Goal: Information Seeking & Learning: Check status

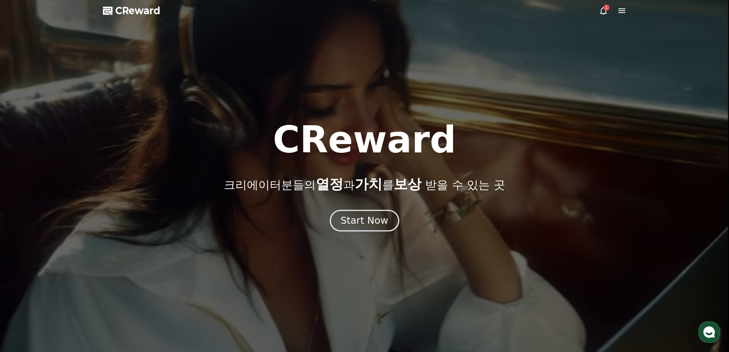
click at [360, 224] on div "Start Now" at bounding box center [364, 220] width 47 height 13
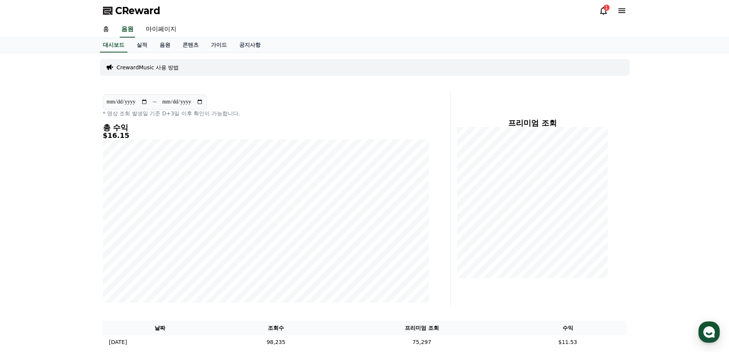
click at [193, 104] on input "**********" at bounding box center [182, 102] width 41 height 8
click at [285, 100] on div "**********" at bounding box center [266, 105] width 326 height 23
click at [144, 45] on link "실적" at bounding box center [142, 45] width 23 height 15
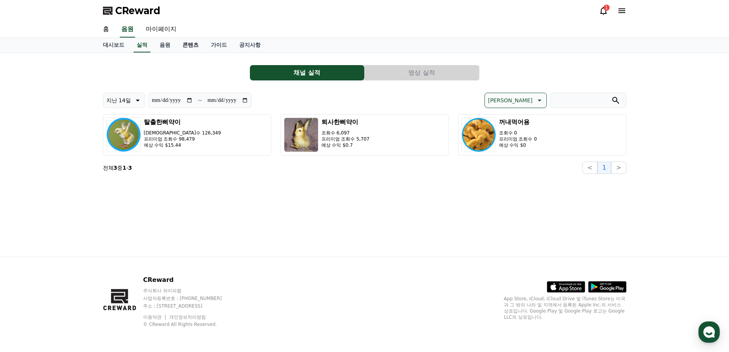
click at [192, 48] on link "콘텐츠" at bounding box center [190, 45] width 28 height 15
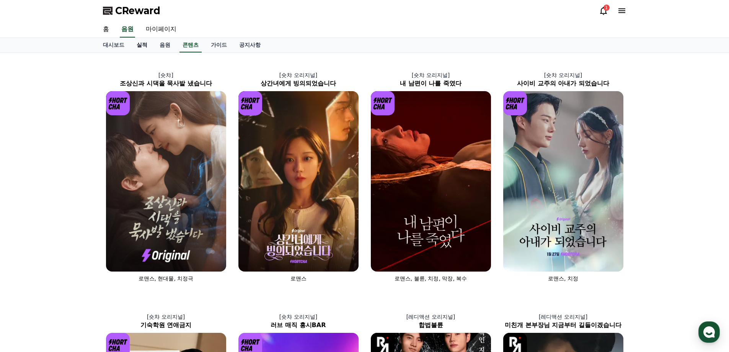
click at [150, 43] on link "실적" at bounding box center [142, 45] width 23 height 15
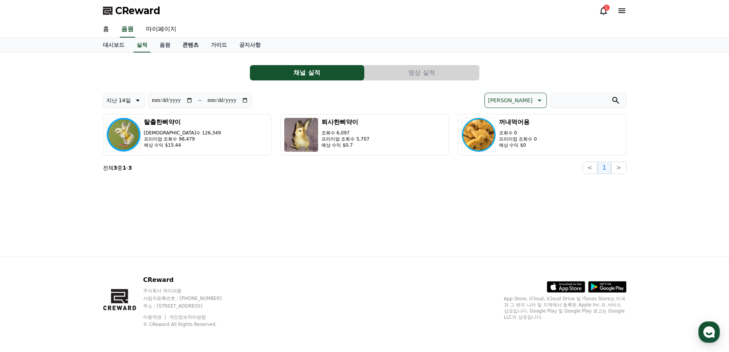
click at [186, 42] on link "콘텐츠" at bounding box center [190, 45] width 28 height 15
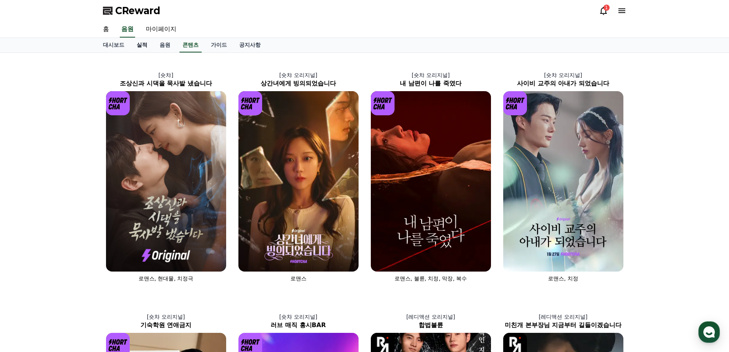
click at [142, 43] on link "실적" at bounding box center [142, 45] width 23 height 15
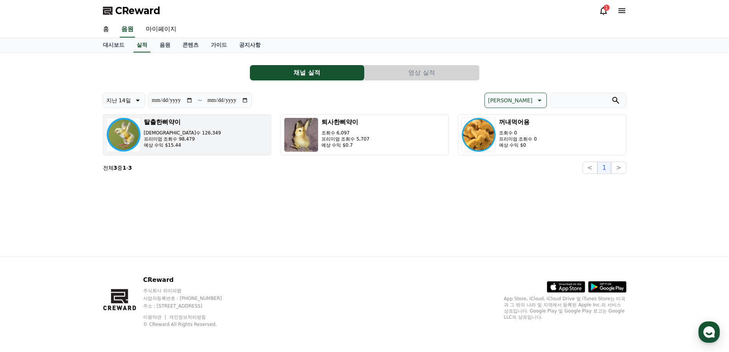
click at [206, 155] on button "탈출한삐약이 조회수 126,349 프리미엄 조회수 98,479 예상 수익 $15.44" at bounding box center [187, 134] width 168 height 41
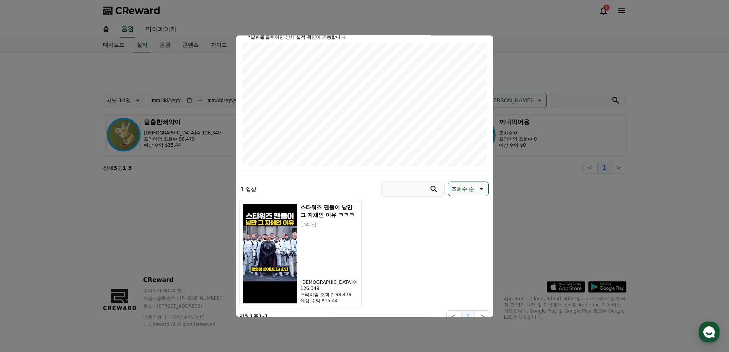
scroll to position [98, 0]
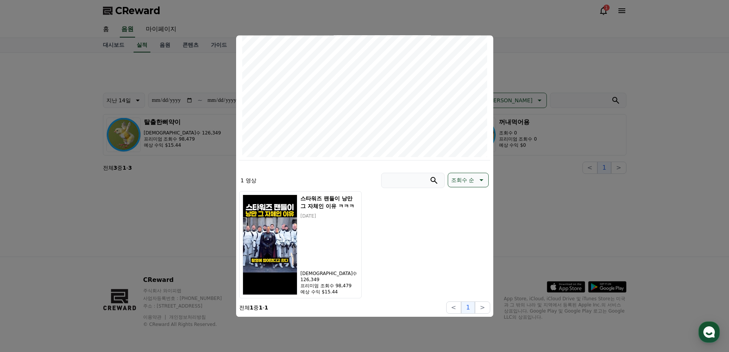
click at [456, 228] on div "스타워즈 팬들이 낭만 그 자체인 이유 ㅋㅋㅋ [DATE] 조회수 126,349 프리미엄 조회수 98,479 예상 수익 $15.44" at bounding box center [364, 244] width 251 height 107
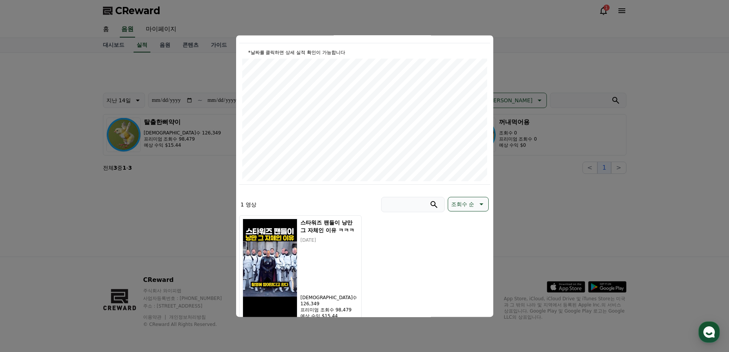
scroll to position [0, 0]
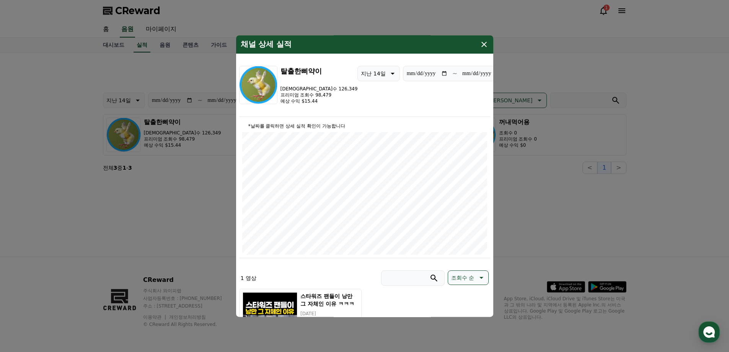
click at [534, 246] on button "close modal" at bounding box center [364, 176] width 729 height 352
